Goal: Task Accomplishment & Management: Manage account settings

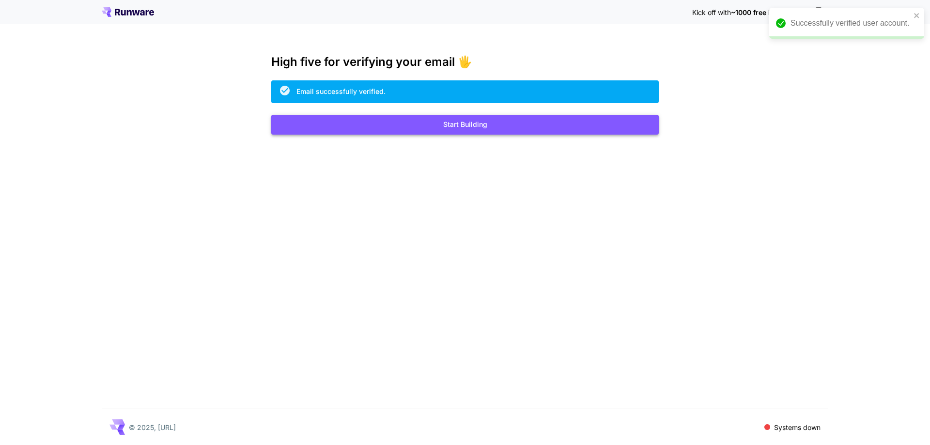
click at [441, 128] on button "Start Building" at bounding box center [464, 125] width 387 height 20
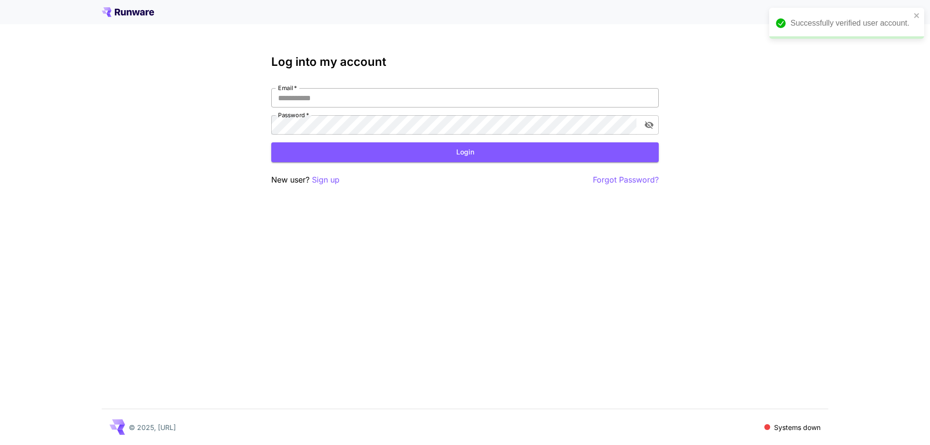
click at [341, 97] on input "Email   *" at bounding box center [464, 97] width 387 height 19
type input "**********"
click at [651, 126] on icon "toggle password visibility" at bounding box center [649, 125] width 10 height 10
click at [325, 146] on button "Login" at bounding box center [464, 152] width 387 height 20
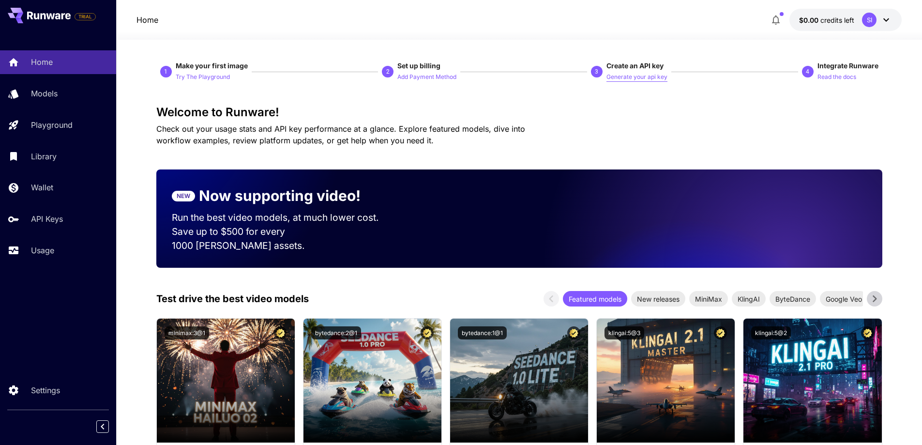
click at [662, 79] on p "Generate your api key" at bounding box center [637, 77] width 61 height 9
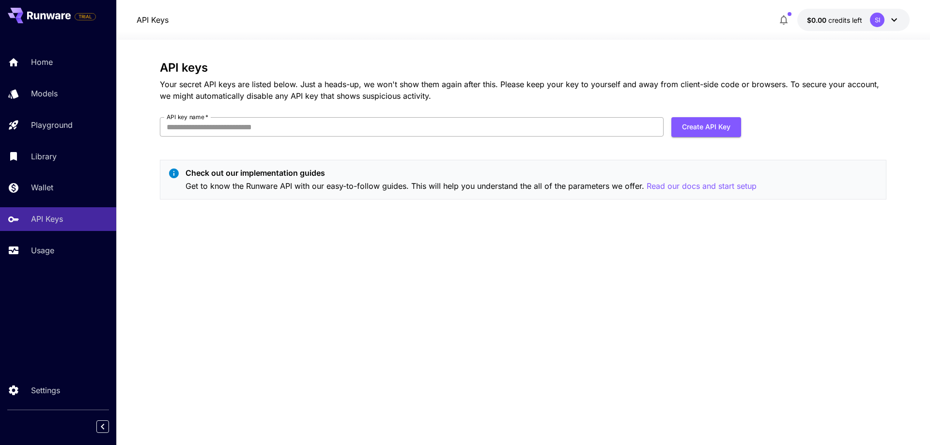
click at [340, 126] on input "API key name   *" at bounding box center [412, 126] width 504 height 19
type input "**********"
click at [718, 121] on button "Create API Key" at bounding box center [706, 127] width 70 height 20
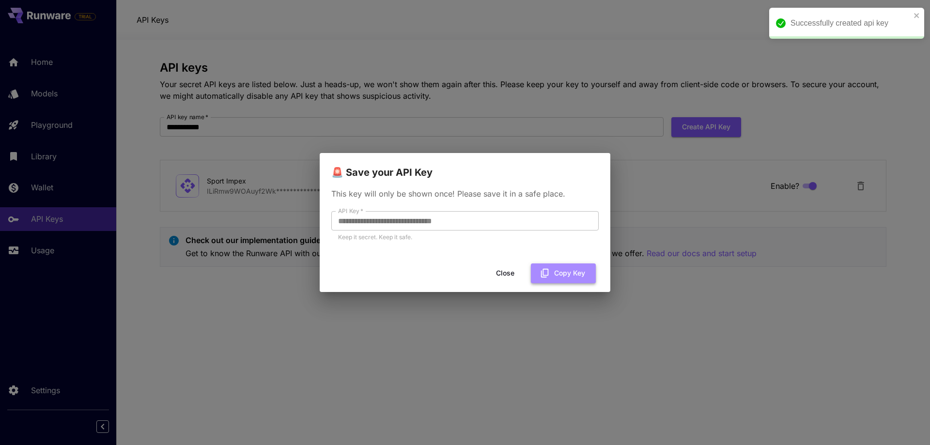
click at [557, 275] on button "Copy Key" at bounding box center [563, 273] width 65 height 20
click at [505, 279] on button "Close" at bounding box center [505, 273] width 44 height 20
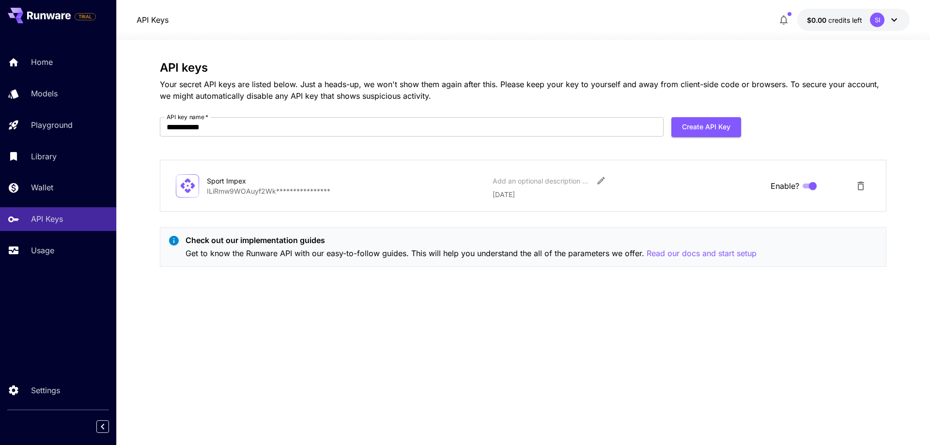
click at [780, 18] on icon "button" at bounding box center [784, 20] width 12 height 12
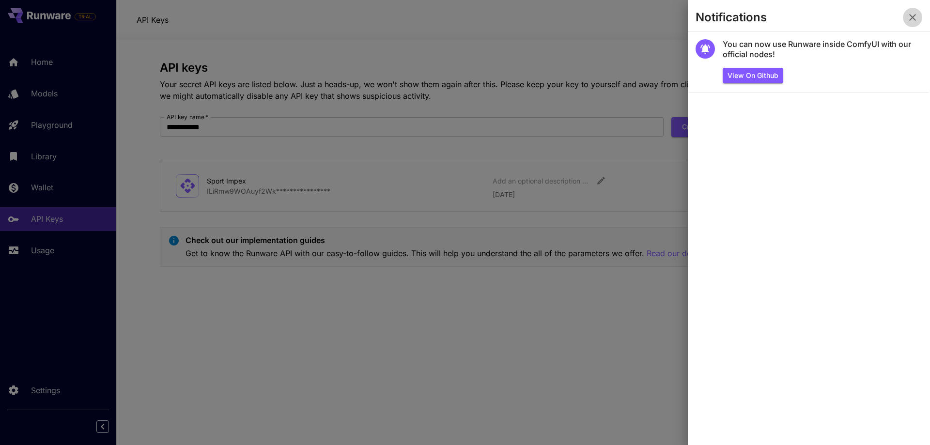
click at [911, 17] on icon "button" at bounding box center [912, 18] width 12 height 12
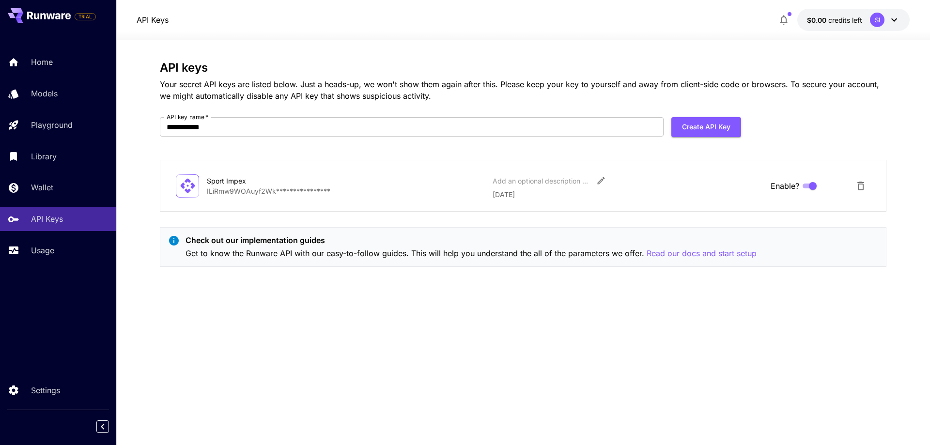
click at [886, 26] on div "SI" at bounding box center [885, 20] width 30 height 15
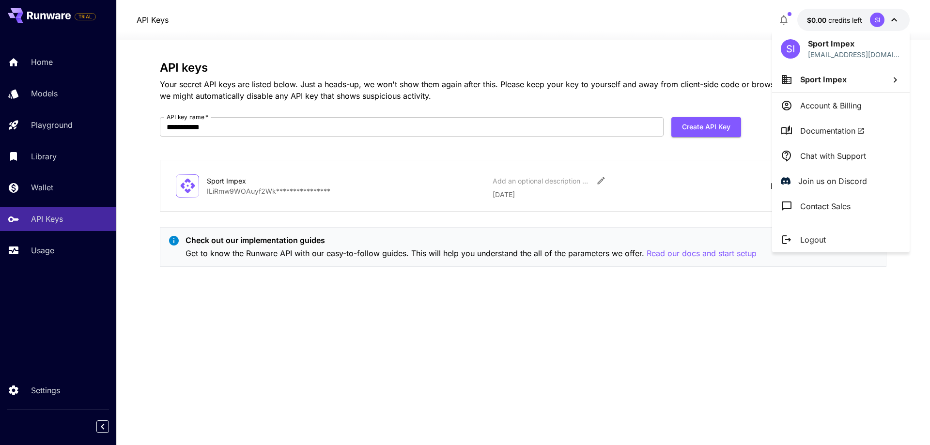
click at [848, 100] on p "Account & Billing" at bounding box center [830, 106] width 61 height 12
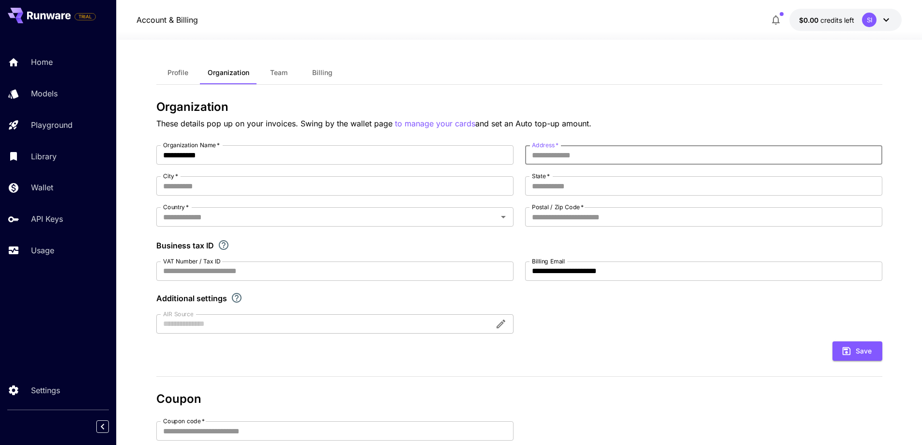
click at [548, 153] on input "Address   *" at bounding box center [703, 154] width 357 height 19
type input "**********"
click at [381, 195] on input "City   *" at bounding box center [334, 185] width 357 height 19
type input "******"
click at [538, 183] on input "State   *" at bounding box center [703, 185] width 357 height 19
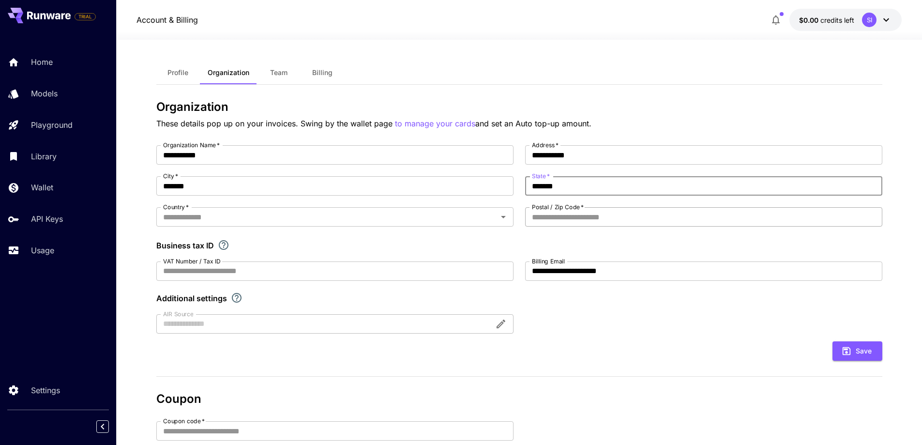
type input "******"
click at [573, 223] on input "Postal / Zip Code   *" at bounding box center [703, 216] width 357 height 19
type input "*****"
click at [294, 221] on input "Country   *" at bounding box center [327, 217] width 336 height 14
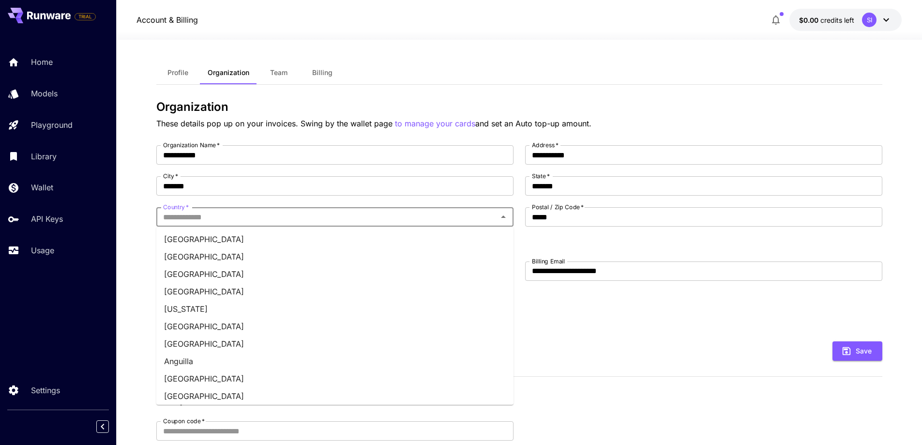
type input "********"
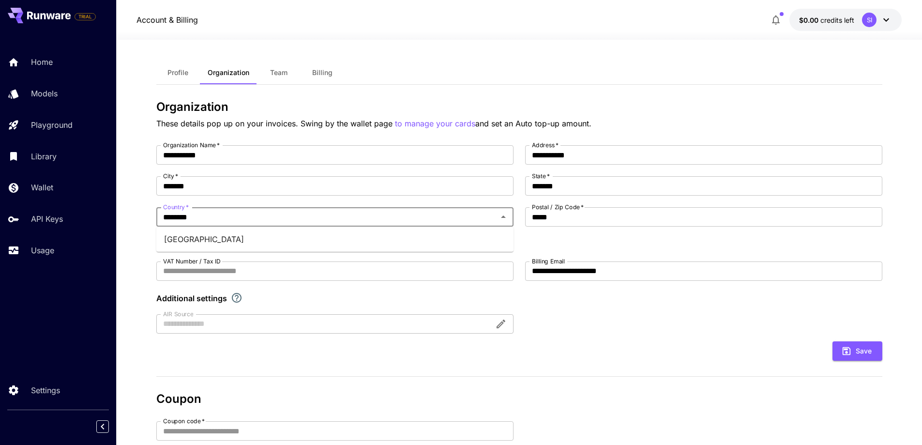
drag, startPoint x: 443, startPoint y: 236, endPoint x: 492, endPoint y: 247, distance: 51.1
click at [444, 237] on li "[GEOGRAPHIC_DATA]" at bounding box center [334, 238] width 357 height 17
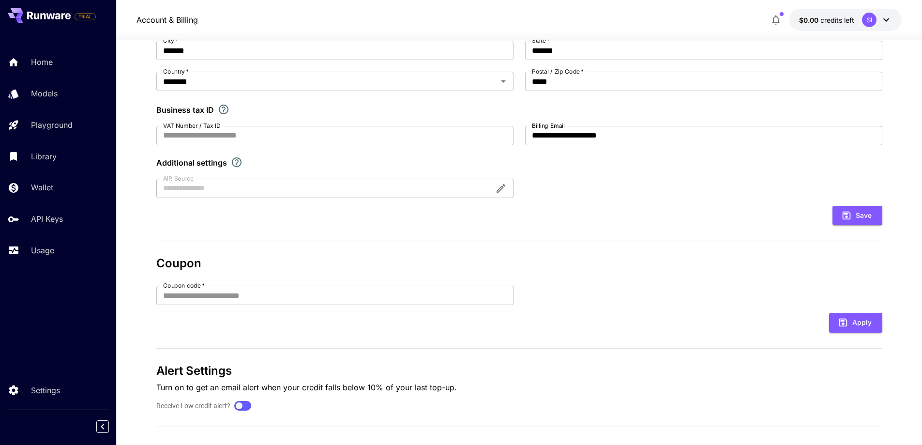
scroll to position [145, 0]
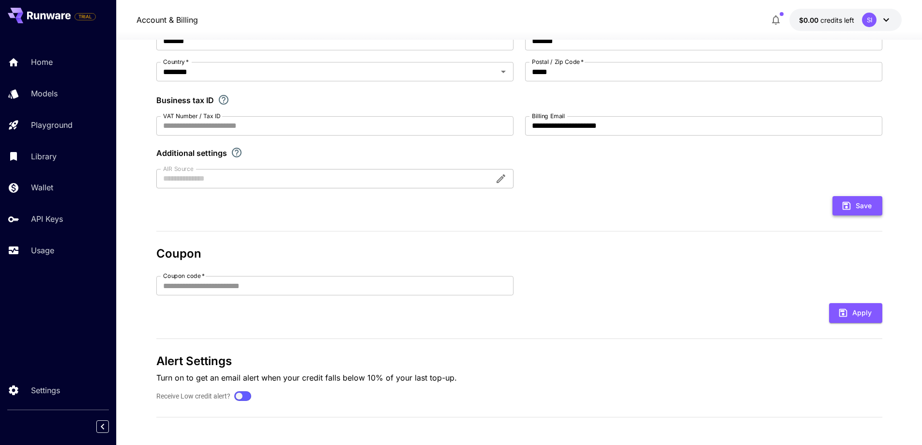
click at [856, 206] on button "Save" at bounding box center [858, 206] width 50 height 20
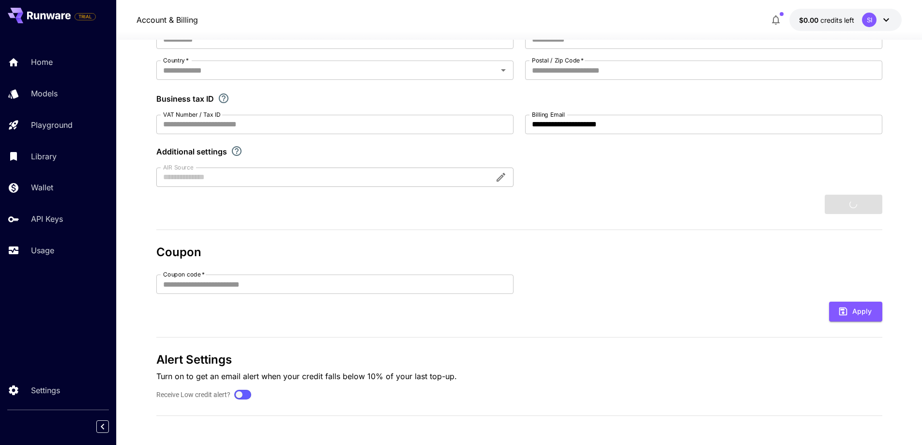
type input "**********"
type input "******"
type input "*****"
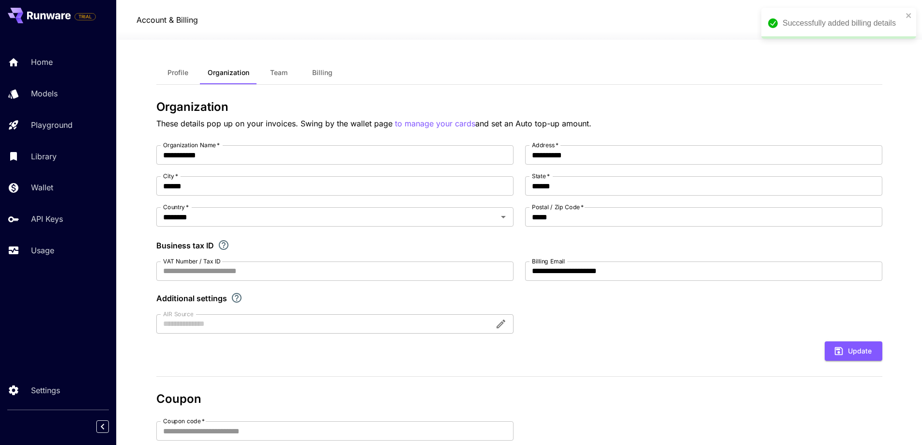
click at [277, 73] on span "Team" at bounding box center [278, 72] width 17 height 9
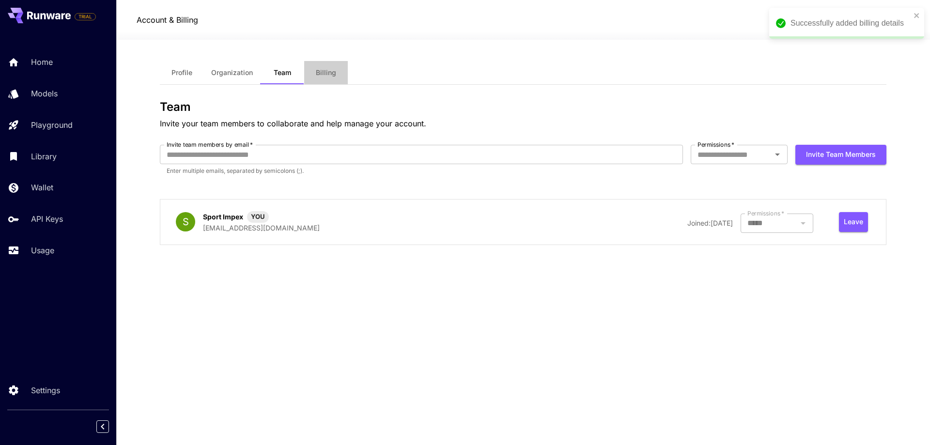
click at [325, 76] on span "Billing" at bounding box center [326, 72] width 20 height 9
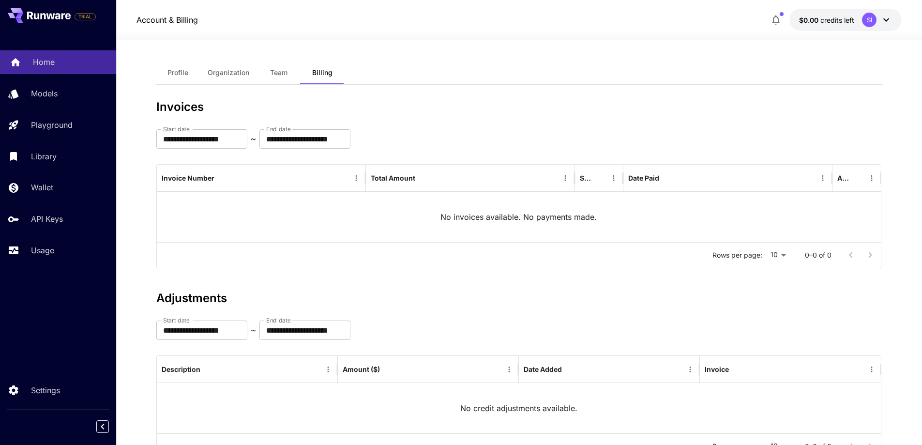
click at [19, 52] on link "Home" at bounding box center [58, 62] width 116 height 24
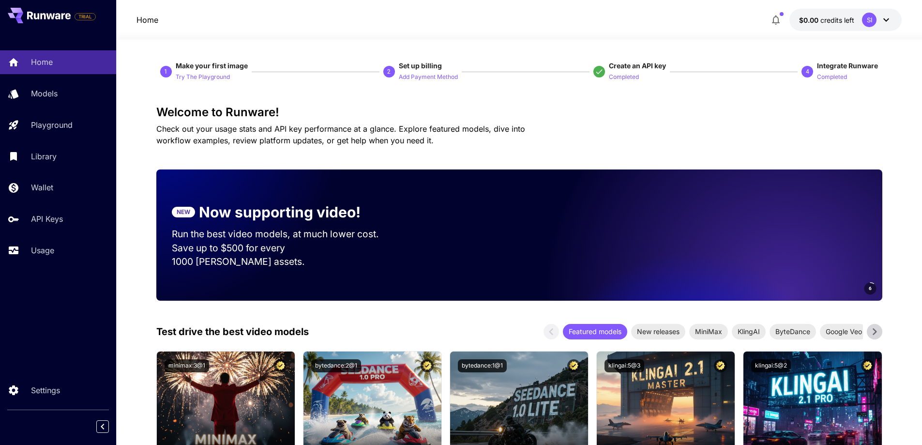
click at [74, 14] on div "TRIAL" at bounding box center [52, 15] width 88 height 15
click at [81, 16] on span "TRIAL" at bounding box center [85, 16] width 20 height 7
click at [84, 16] on span "TRIAL" at bounding box center [85, 16] width 20 height 7
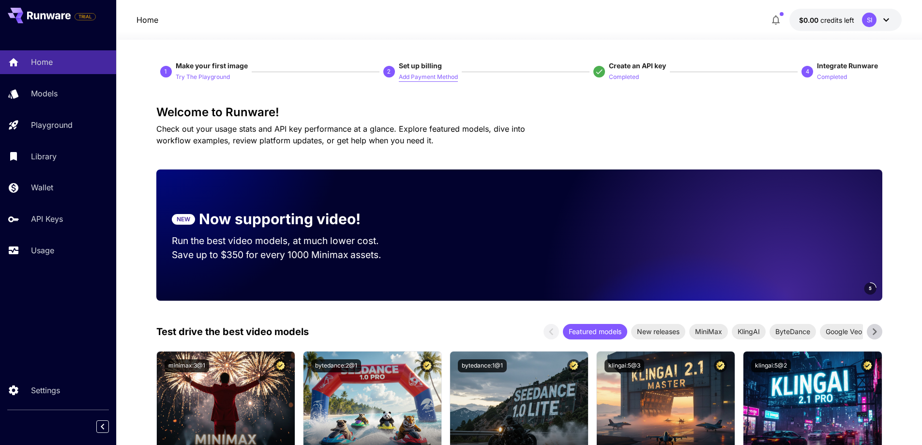
click at [442, 78] on p "Add Payment Method" at bounding box center [428, 77] width 59 height 9
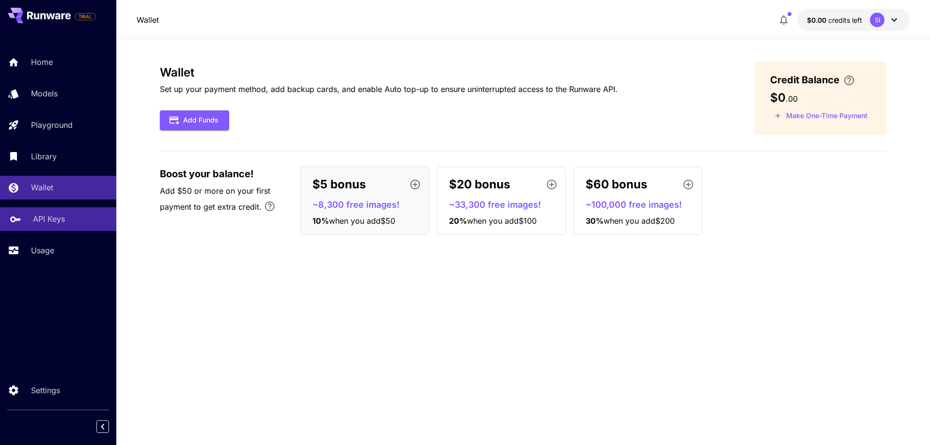
click at [86, 208] on link "API Keys" at bounding box center [58, 219] width 116 height 24
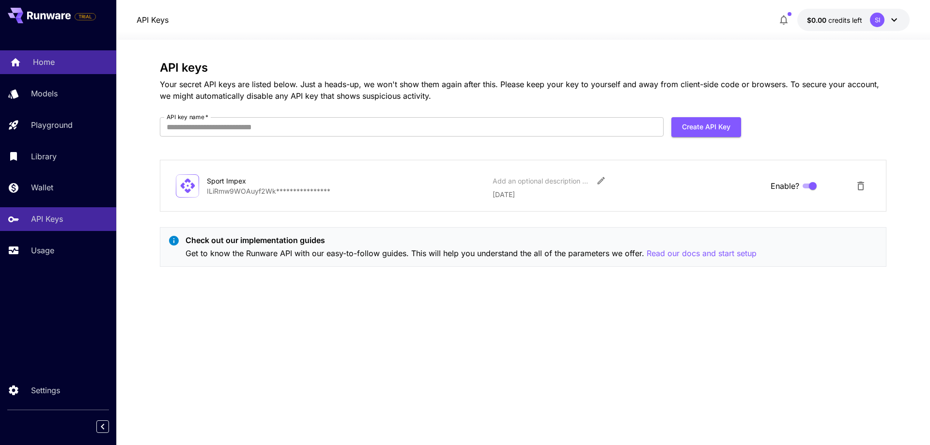
click at [31, 64] on link "Home" at bounding box center [58, 62] width 116 height 24
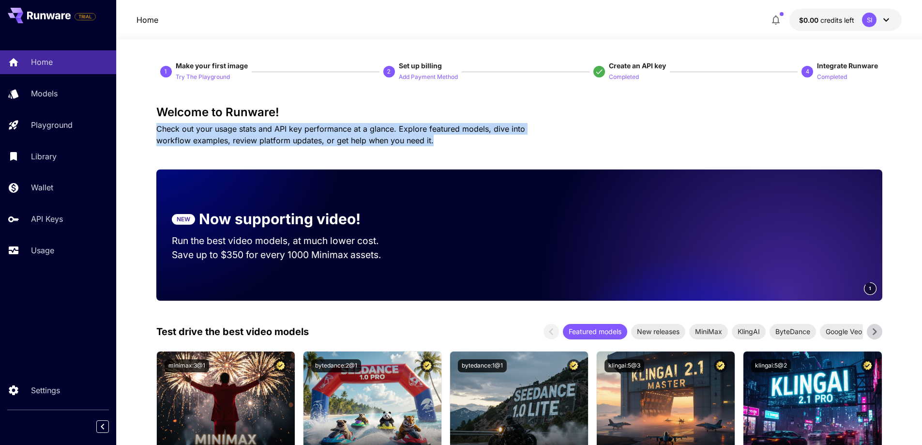
drag, startPoint x: 156, startPoint y: 130, endPoint x: 413, endPoint y: 138, distance: 256.7
click at [413, 138] on p "Check out your usage stats and API key performance at a glance. Explore feature…" at bounding box center [357, 134] width 403 height 23
drag, startPoint x: 834, startPoint y: 76, endPoint x: 761, endPoint y: 93, distance: 75.7
click at [833, 76] on p "Completed" at bounding box center [832, 77] width 30 height 9
click at [198, 73] on p "Try The Playground" at bounding box center [203, 77] width 54 height 9
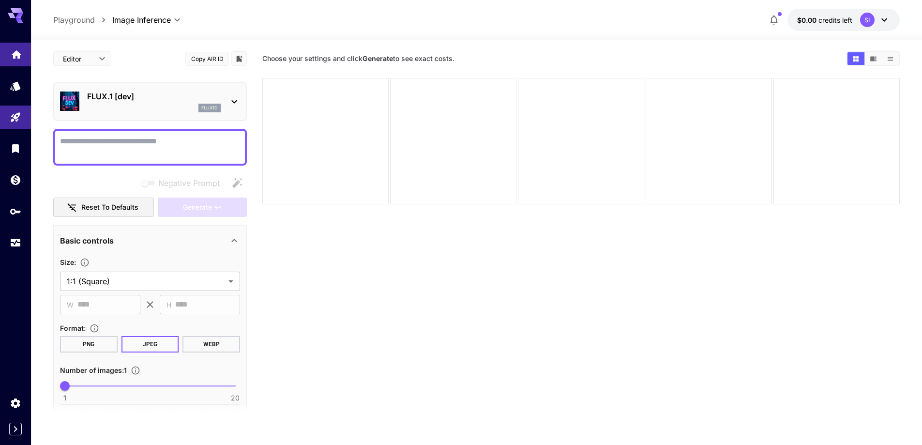
click at [15, 62] on link at bounding box center [15, 55] width 31 height 24
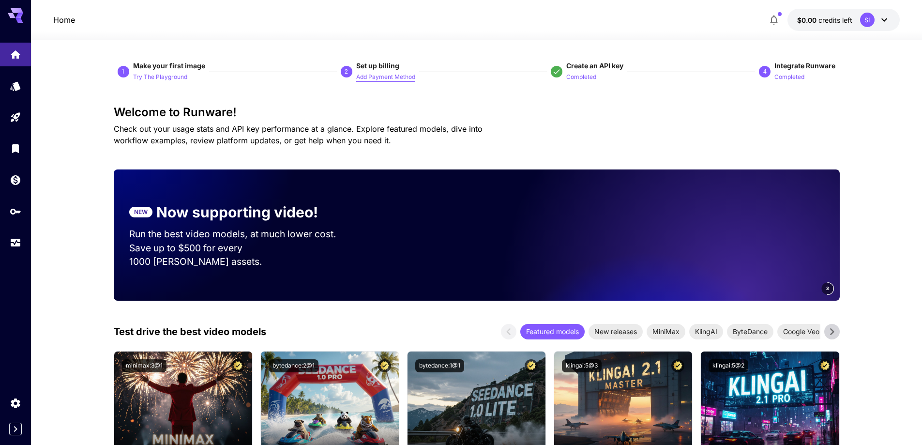
click at [381, 75] on p "Add Payment Method" at bounding box center [385, 77] width 59 height 9
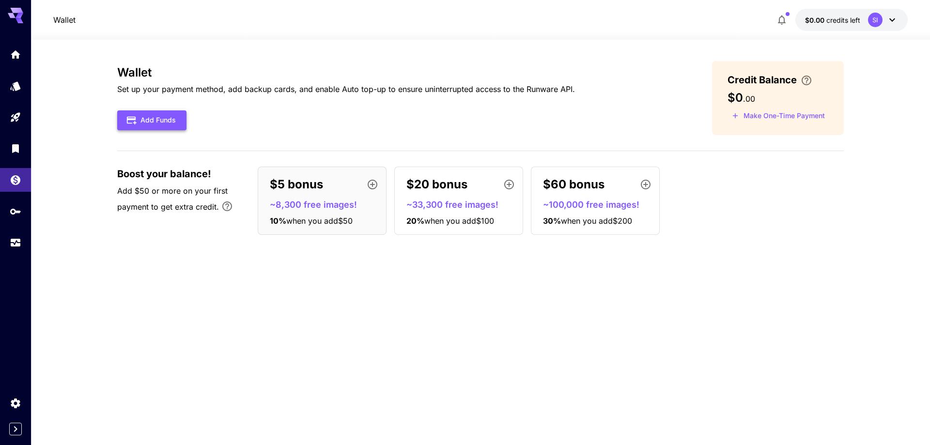
click at [162, 122] on button "Add Funds" at bounding box center [151, 120] width 69 height 20
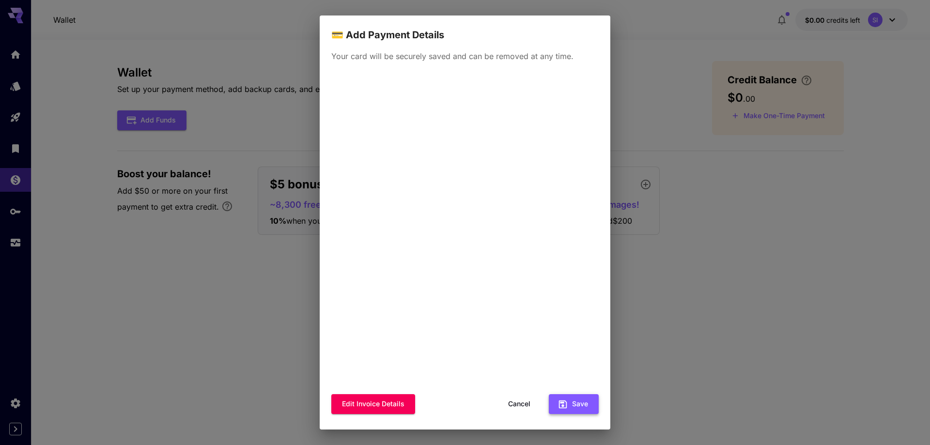
click at [565, 409] on button "Save" at bounding box center [574, 404] width 50 height 20
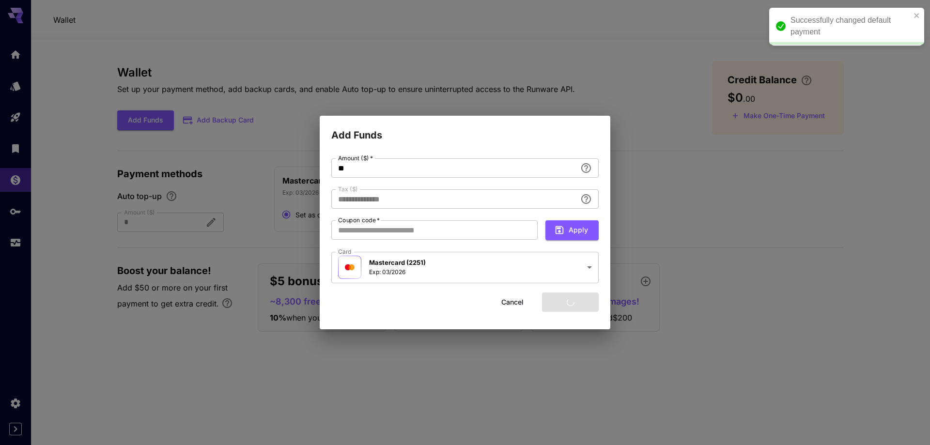
type input "****"
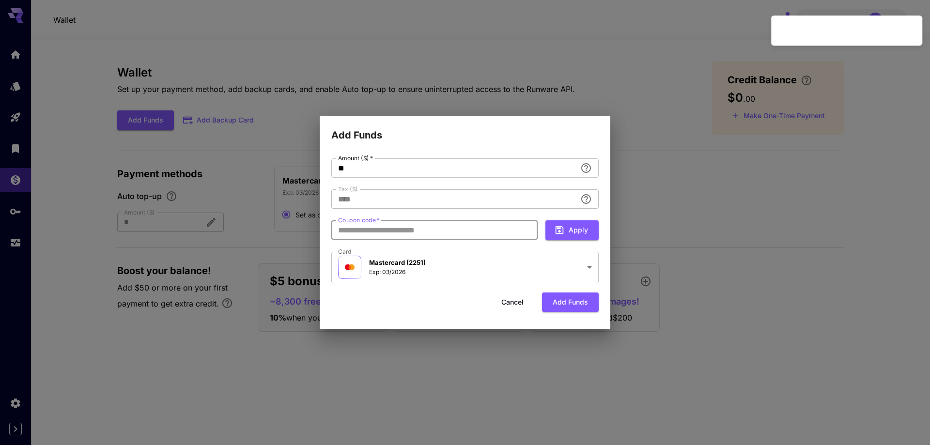
click at [378, 227] on input "Coupon code   *" at bounding box center [434, 229] width 206 height 19
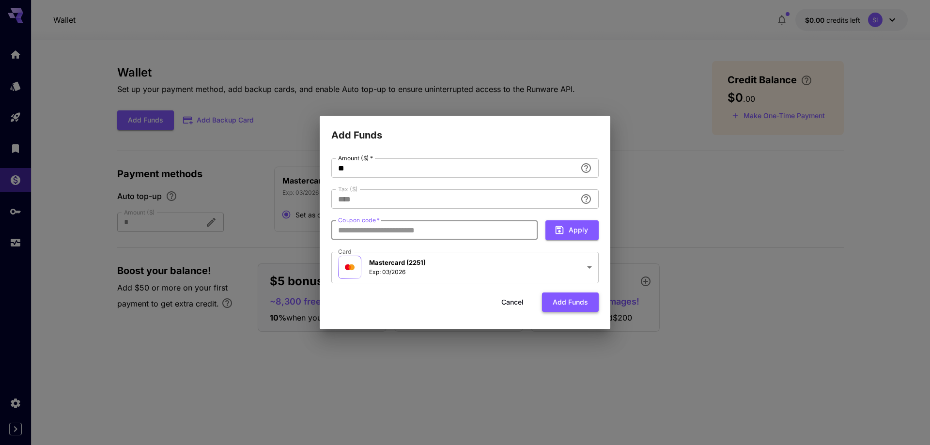
click at [574, 303] on button "Add funds" at bounding box center [570, 302] width 57 height 20
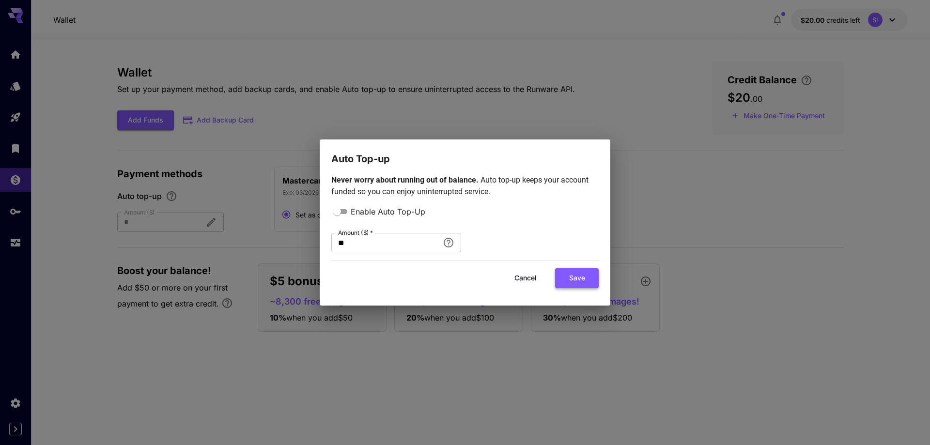
click at [563, 277] on button "Save" at bounding box center [577, 278] width 44 height 20
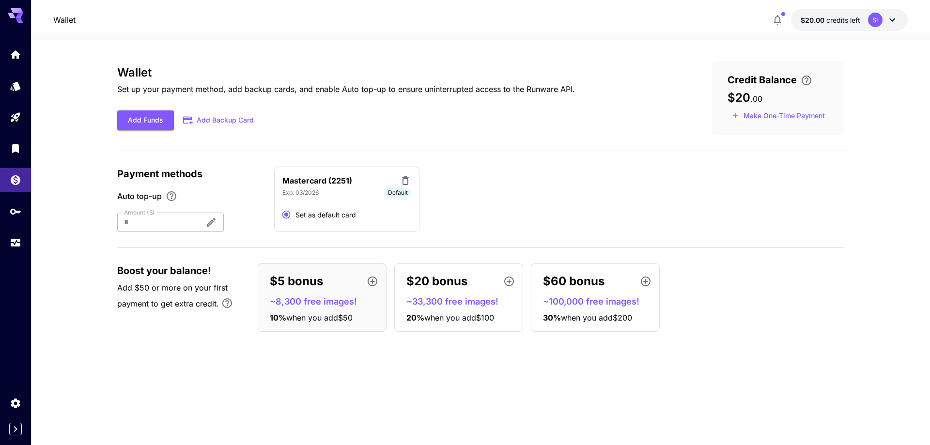
click at [7, 17] on div at bounding box center [15, 11] width 31 height 23
click at [13, 14] on icon at bounding box center [15, 13] width 15 height 10
click at [337, 180] on p "Mastercard (2251)" at bounding box center [317, 181] width 70 height 12
click at [11, 53] on icon "Home" at bounding box center [17, 52] width 12 height 12
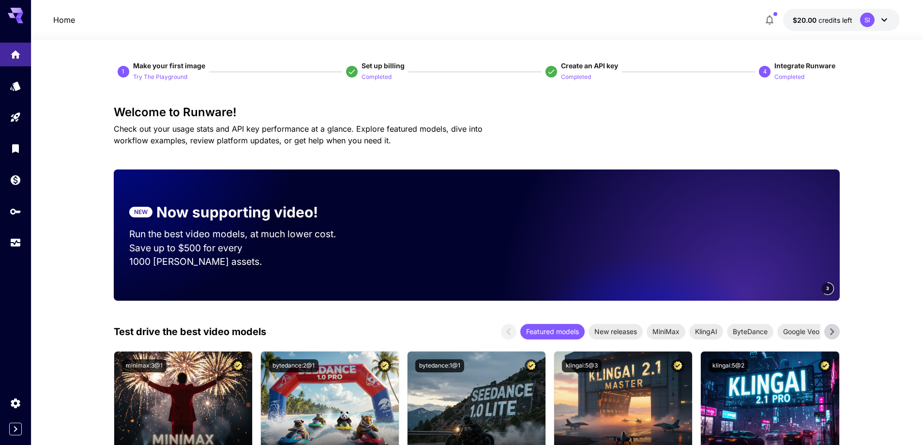
click at [765, 24] on icon "button" at bounding box center [770, 20] width 12 height 12
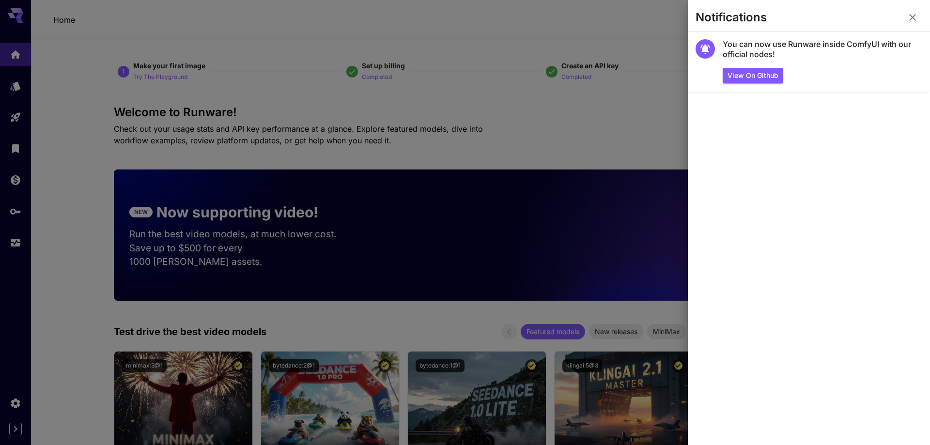
drag, startPoint x: 911, startPoint y: 18, endPoint x: 902, endPoint y: 23, distance: 10.6
click at [911, 19] on icon "button" at bounding box center [912, 17] width 7 height 7
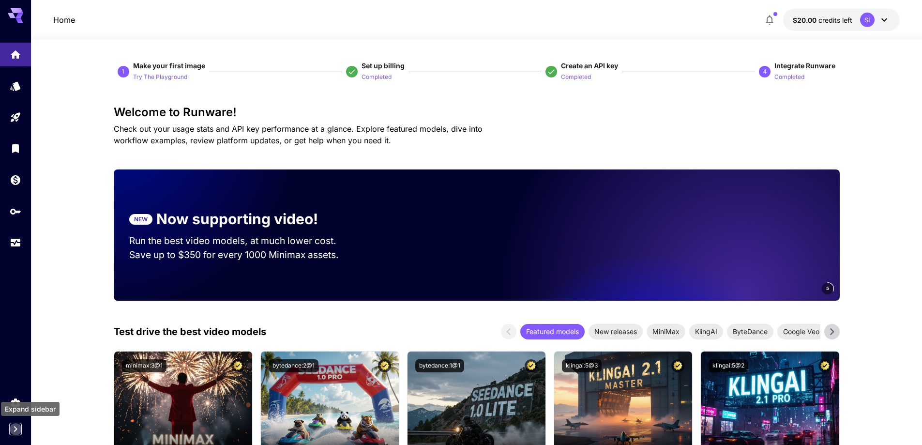
click at [15, 428] on icon "Expand sidebar" at bounding box center [15, 429] width 3 height 6
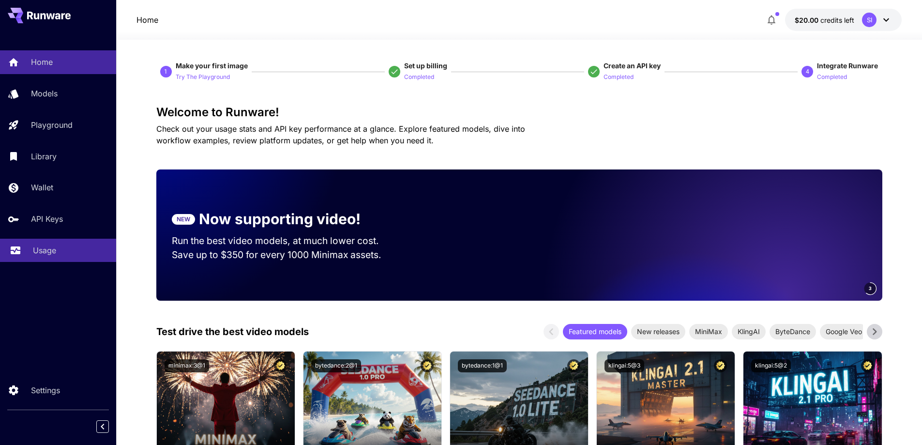
click at [56, 248] on p "Usage" at bounding box center [44, 251] width 23 height 12
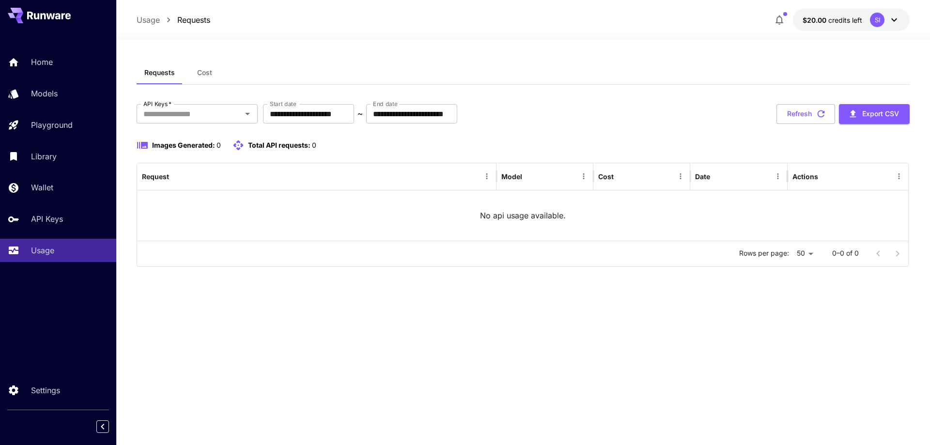
click at [212, 76] on button "Cost" at bounding box center [205, 72] width 44 height 23
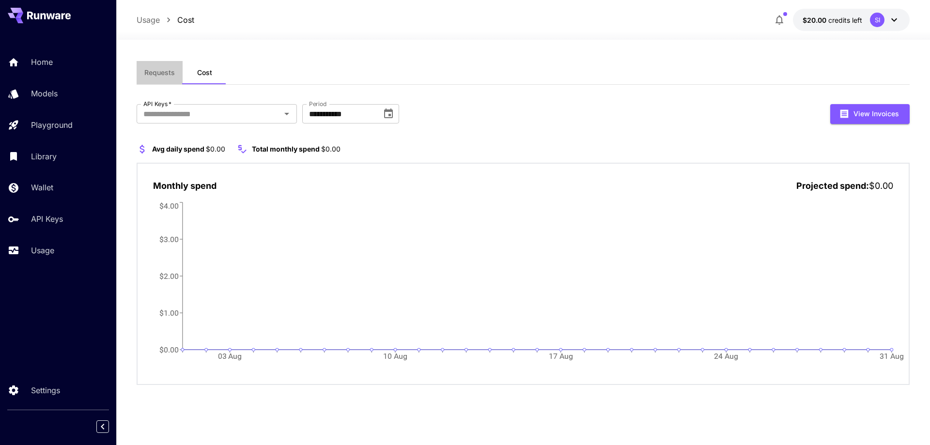
click at [161, 77] on button "Requests" at bounding box center [160, 72] width 46 height 23
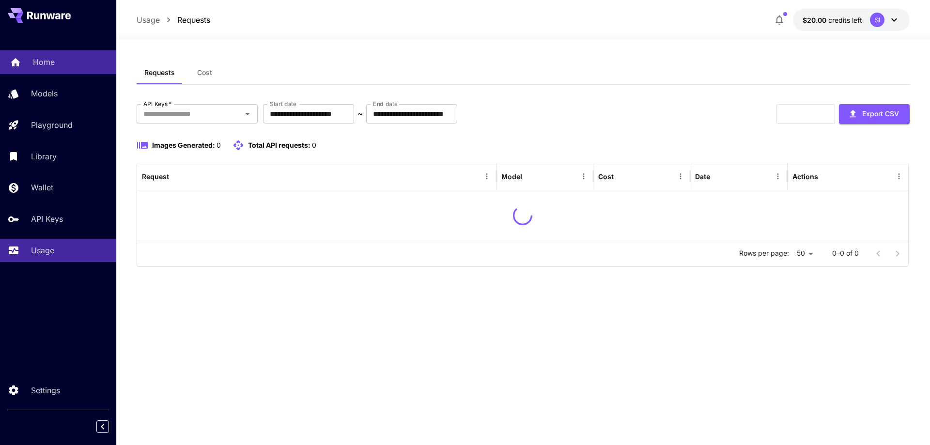
click at [49, 59] on p "Home" at bounding box center [44, 62] width 22 height 12
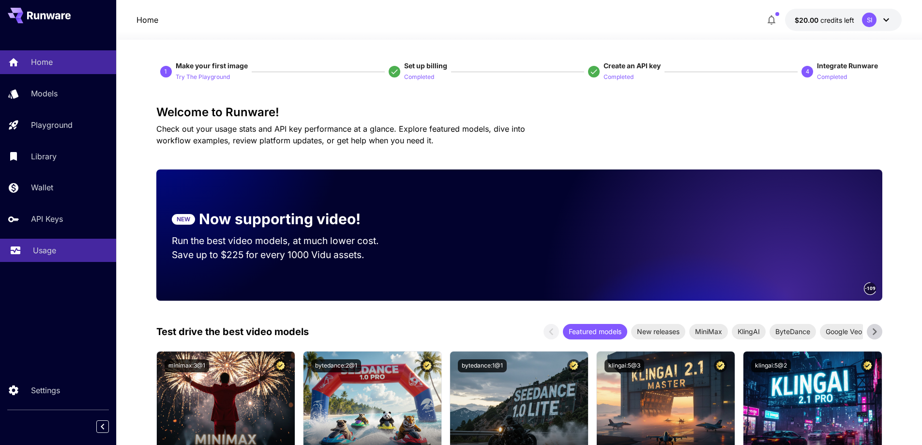
click at [33, 241] on link "Usage" at bounding box center [58, 251] width 116 height 24
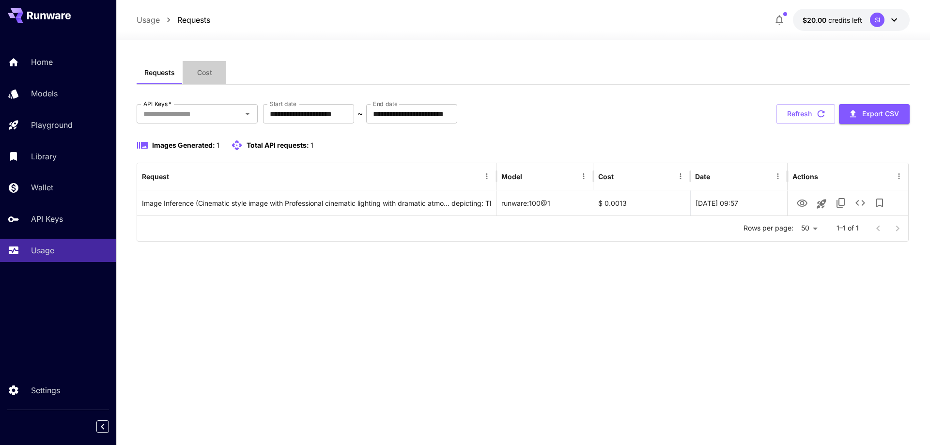
click at [195, 72] on button "Cost" at bounding box center [205, 72] width 44 height 23
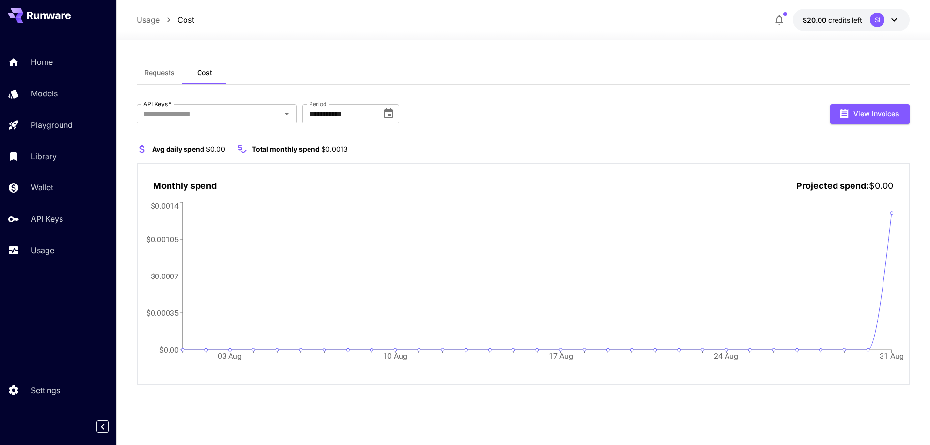
click at [42, 15] on icon at bounding box center [42, 16] width 5 height 6
click at [52, 65] on p "Home" at bounding box center [44, 62] width 22 height 12
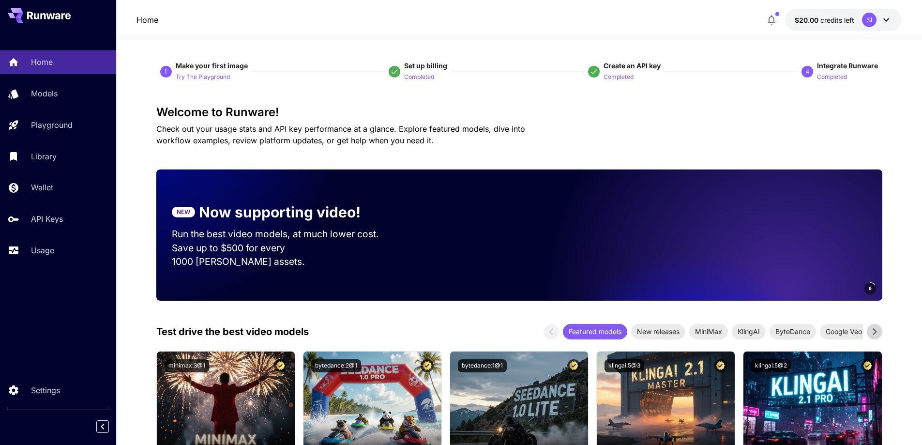
click at [885, 22] on icon at bounding box center [887, 20] width 12 height 12
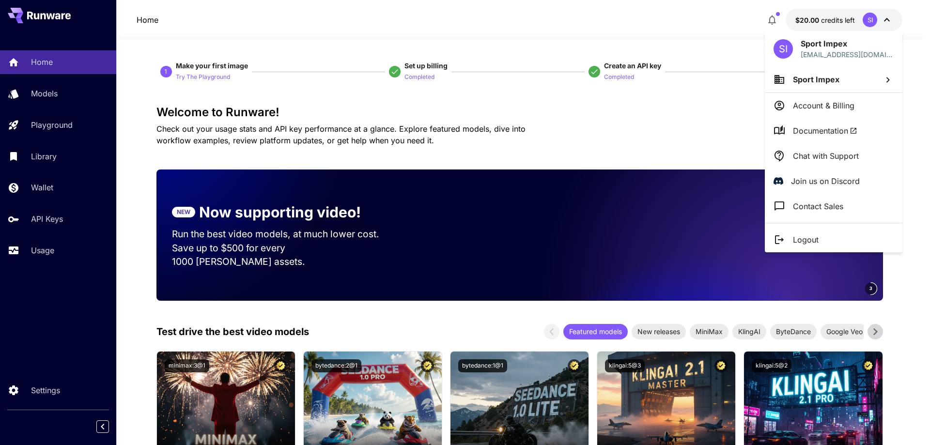
click at [858, 103] on li "Account & Billing" at bounding box center [833, 105] width 138 height 25
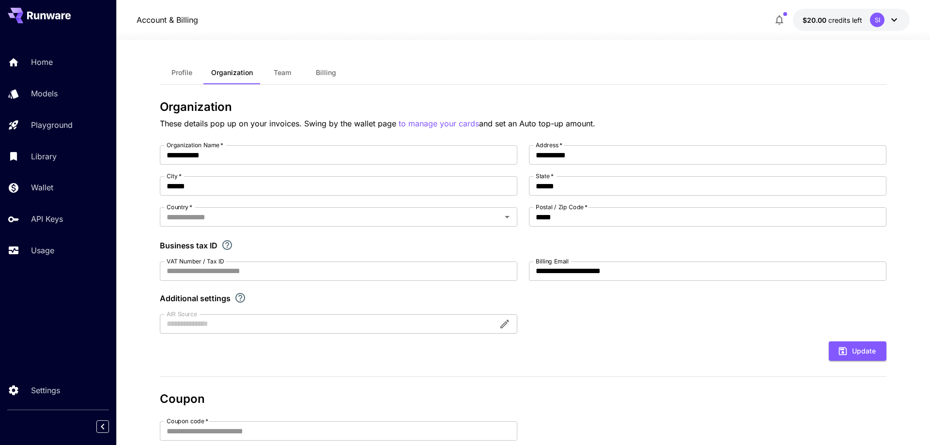
type input "********"
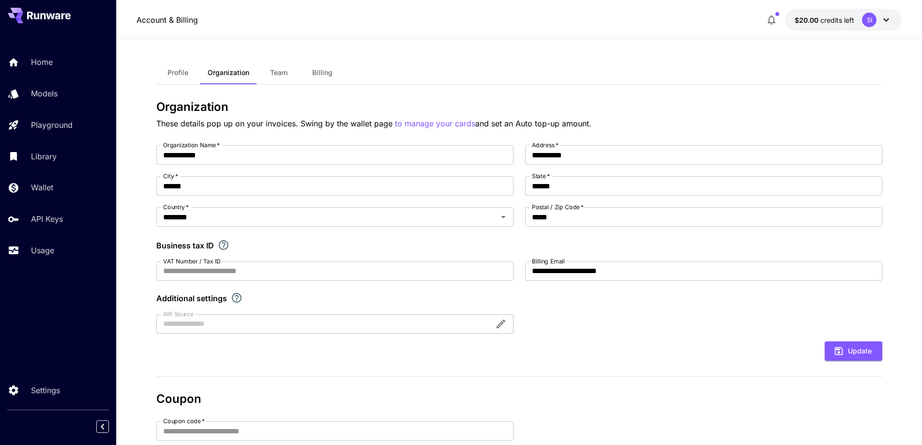
click at [183, 75] on span "Profile" at bounding box center [178, 72] width 21 height 9
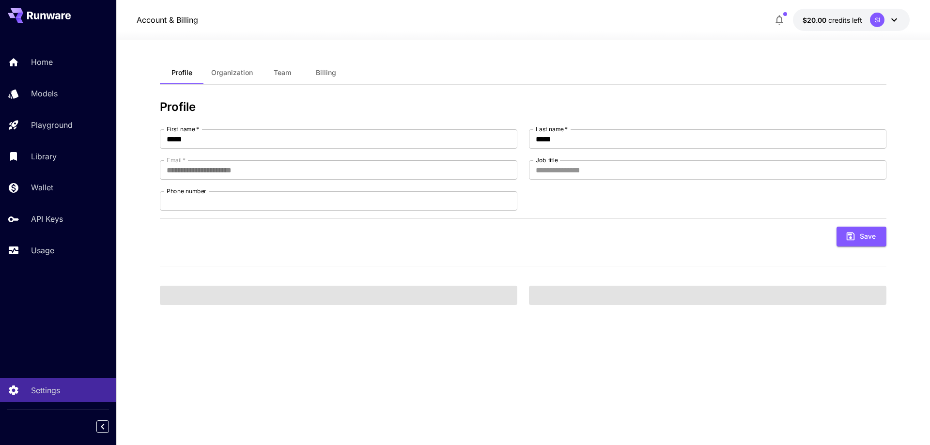
click at [283, 76] on span "Team" at bounding box center [282, 72] width 17 height 9
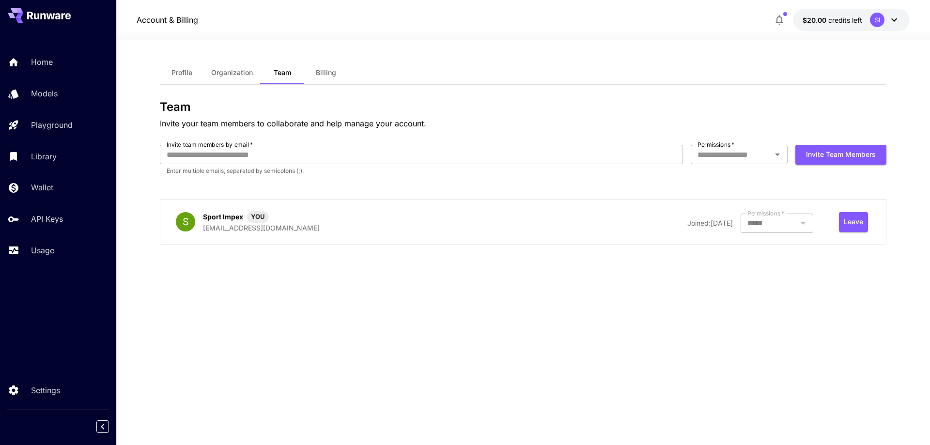
click at [324, 77] on button "Billing" at bounding box center [326, 72] width 44 height 23
